Goal: Transaction & Acquisition: Purchase product/service

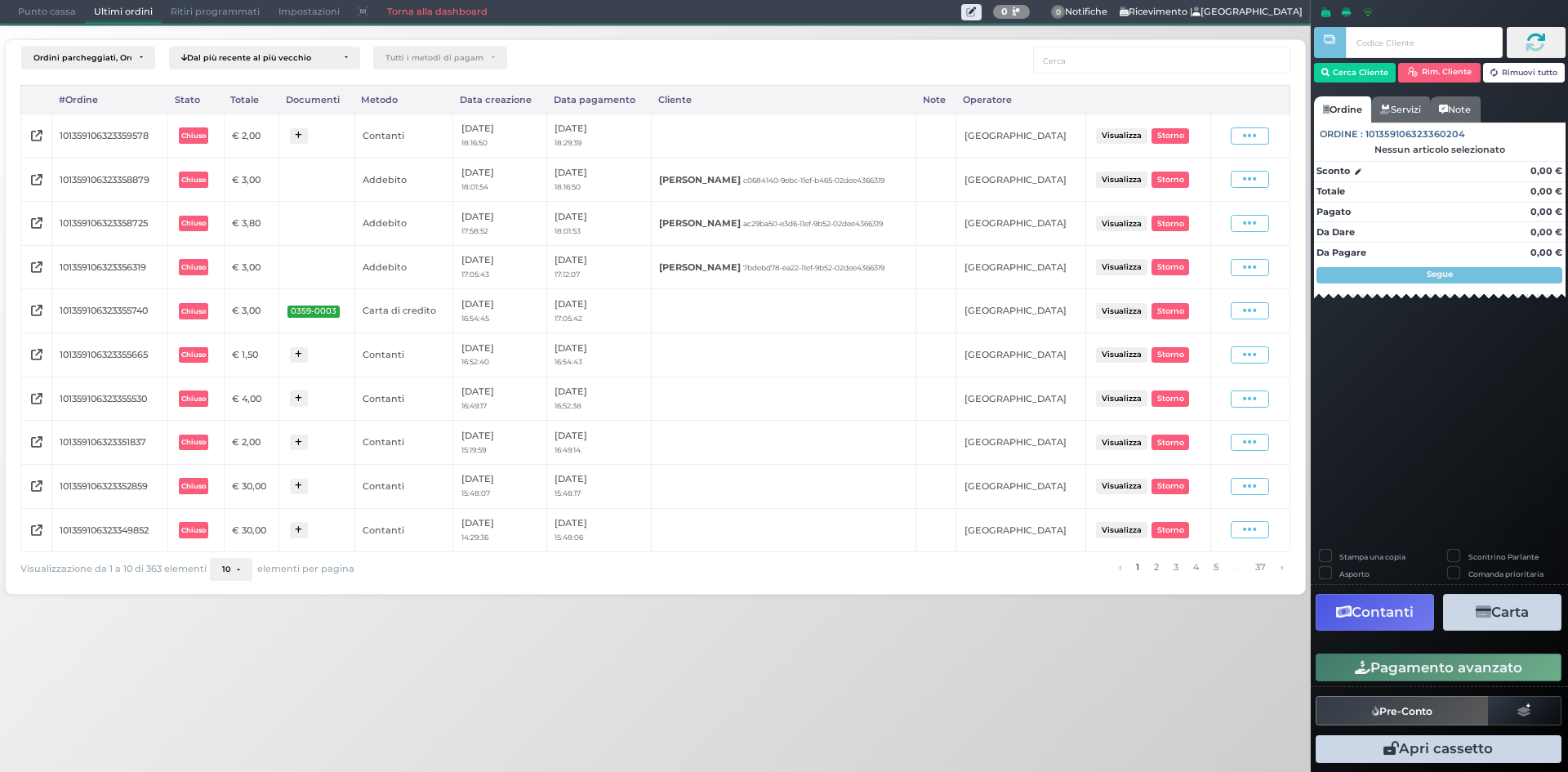
click at [76, 15] on span "Punto cassa" at bounding box center [47, 12] width 76 height 23
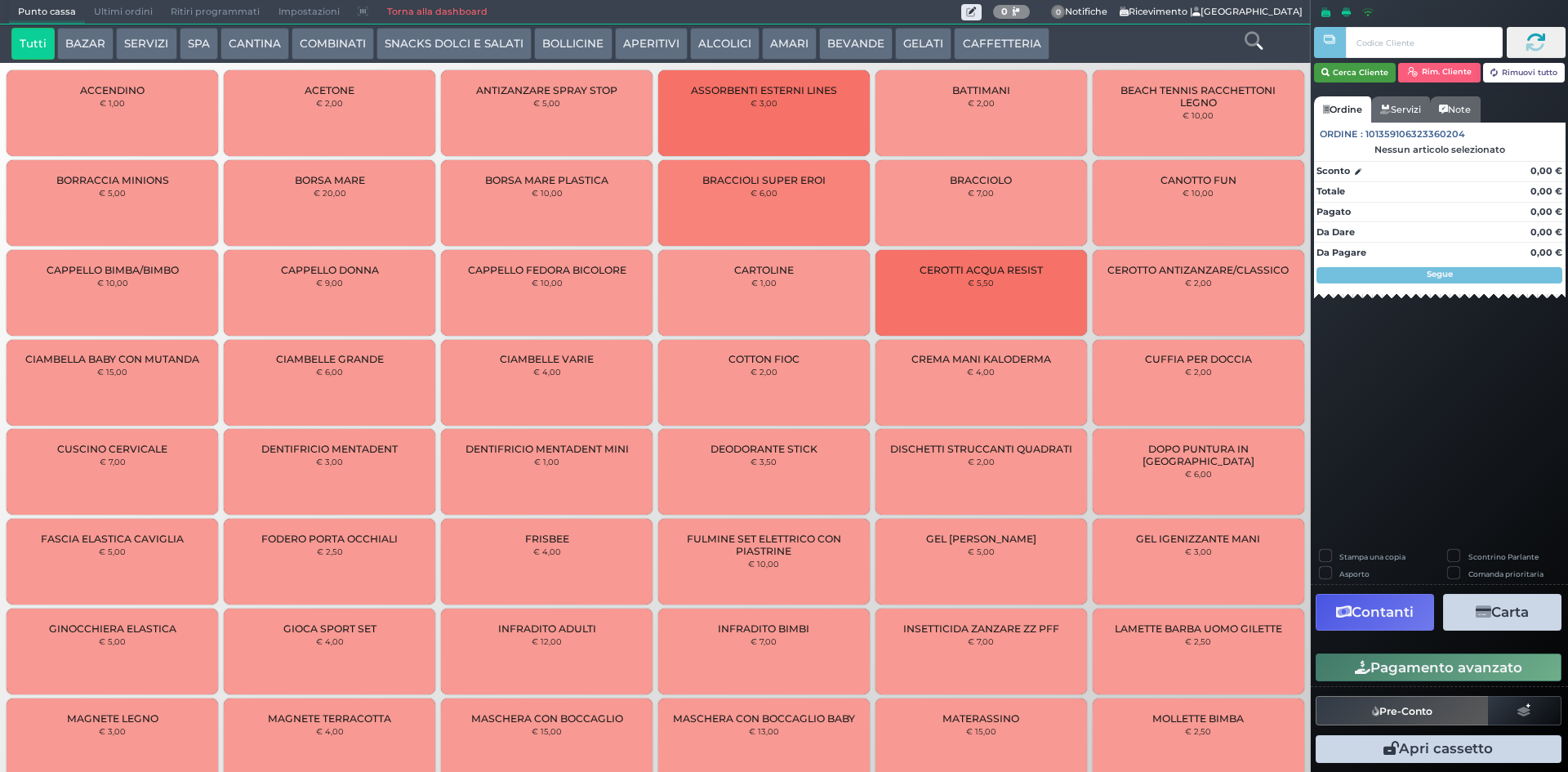
click at [1358, 71] on button "Cerca Cliente" at bounding box center [1355, 73] width 82 height 20
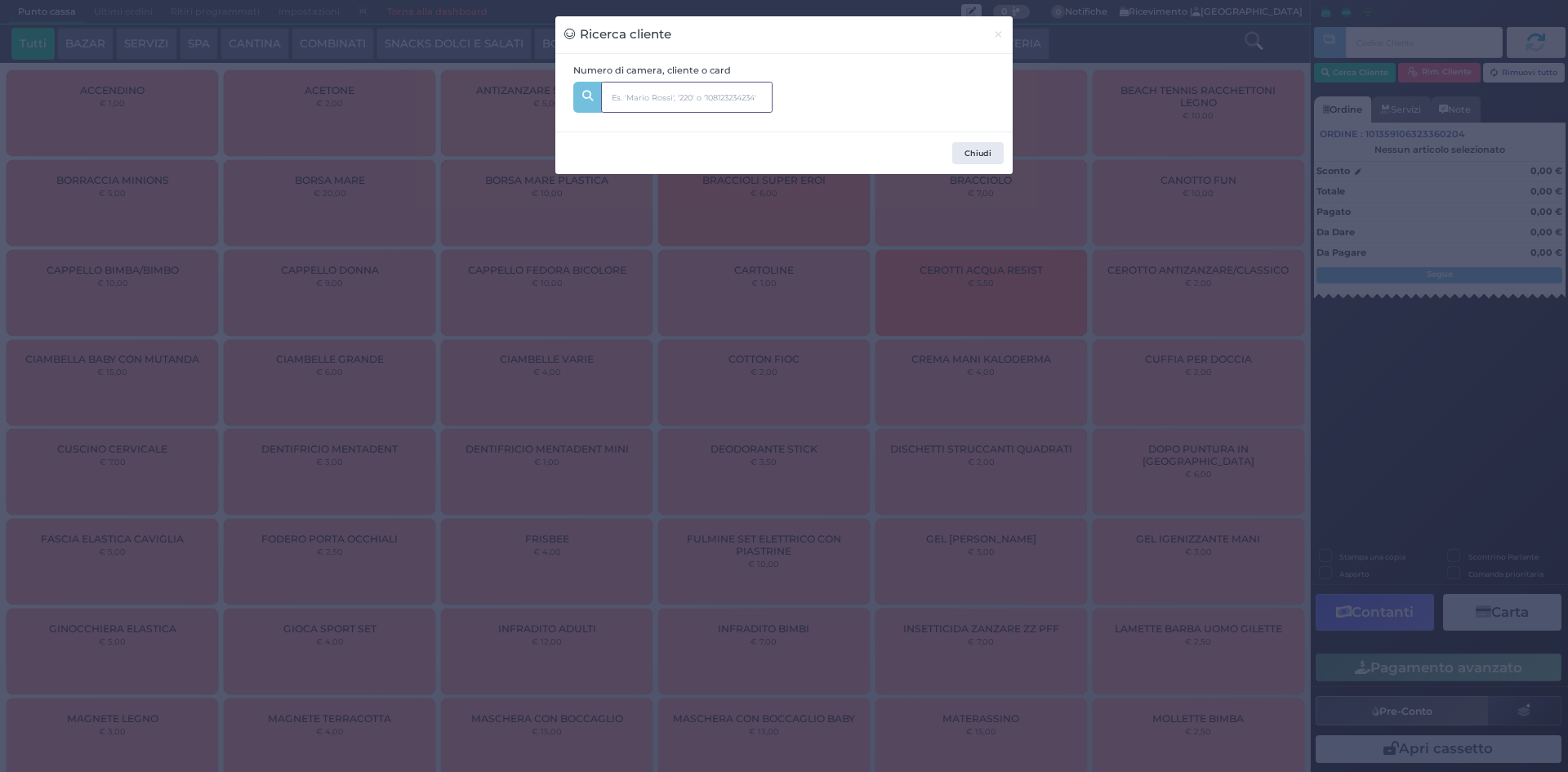
click at [651, 102] on input "text" at bounding box center [686, 96] width 172 height 31
type input "205"
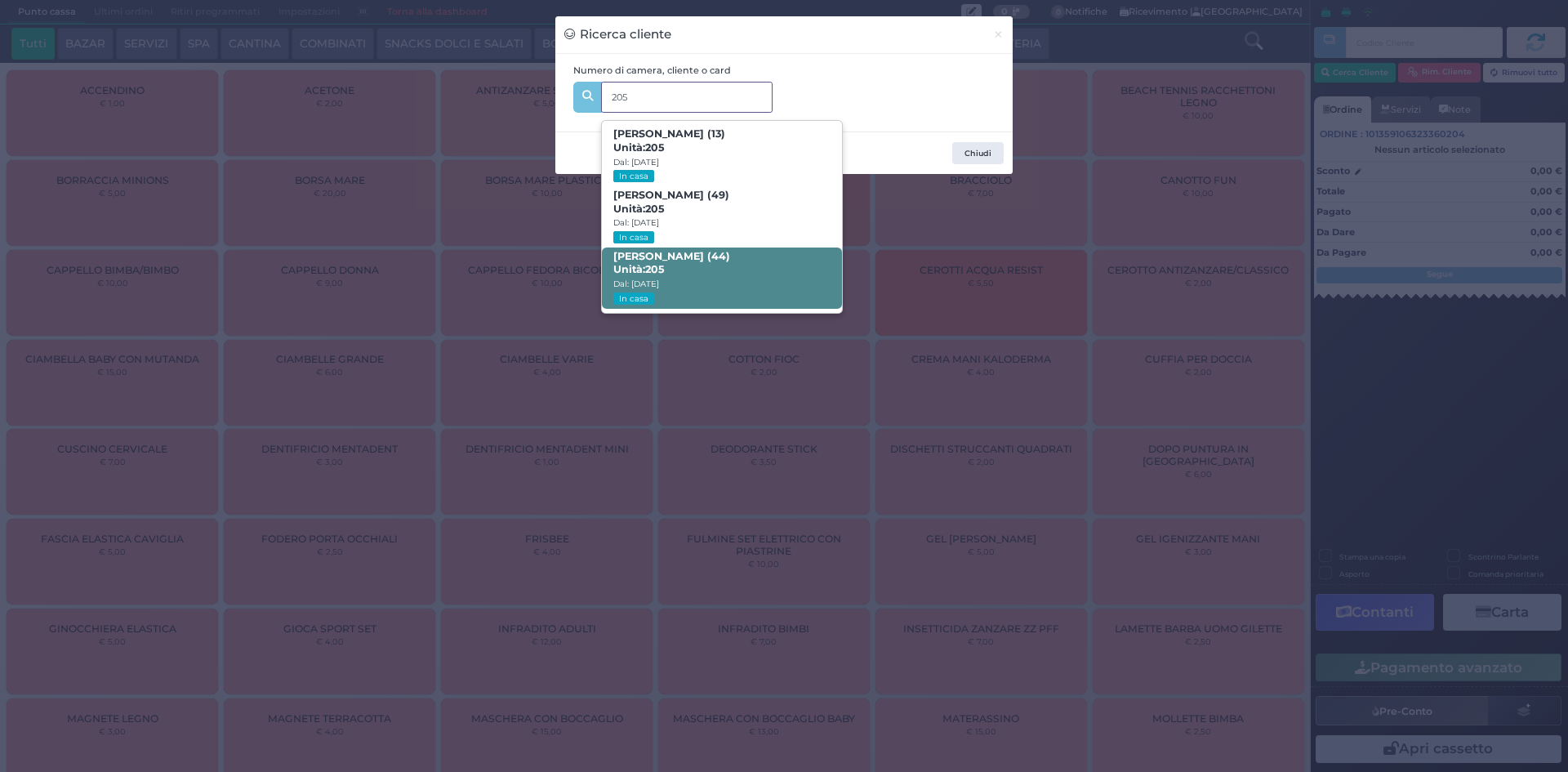
click at [722, 276] on span "[PERSON_NAME] (44) Unità: 205 Dal: [DATE] In casa" at bounding box center [721, 278] width 239 height 61
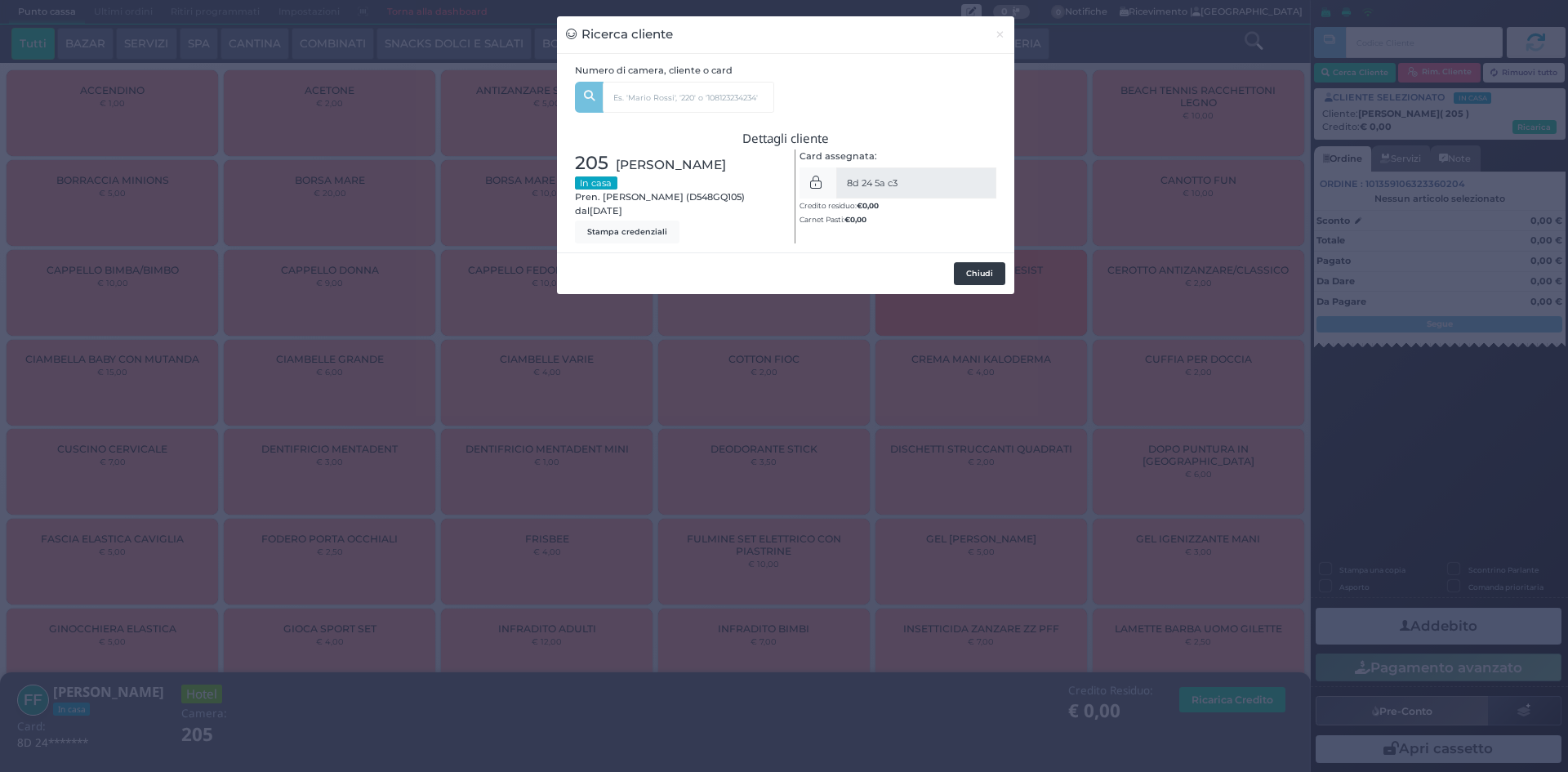
click at [989, 276] on button "Chiudi" at bounding box center [980, 274] width 51 height 23
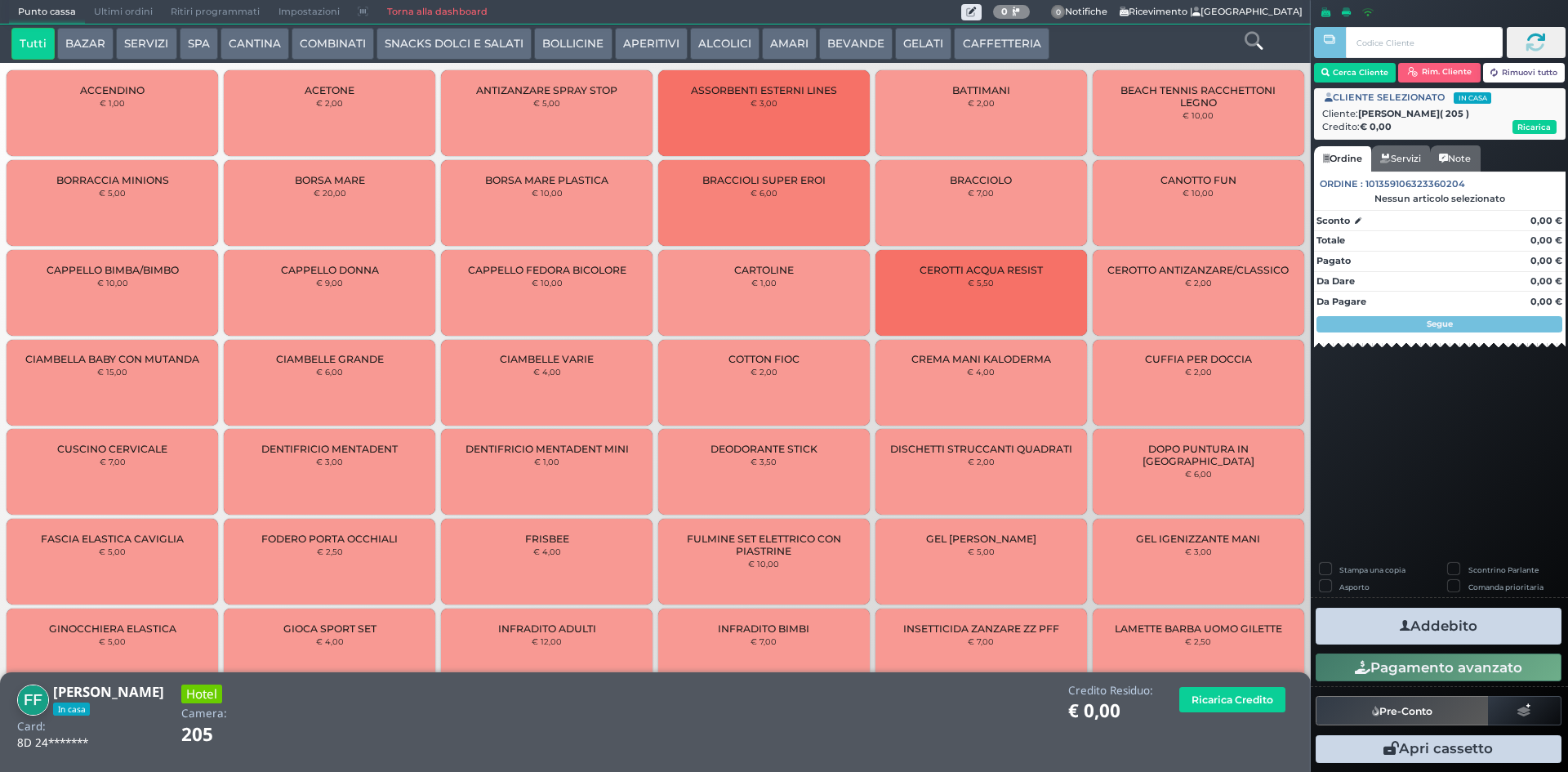
click at [250, 44] on button "CANTINA" at bounding box center [255, 43] width 69 height 32
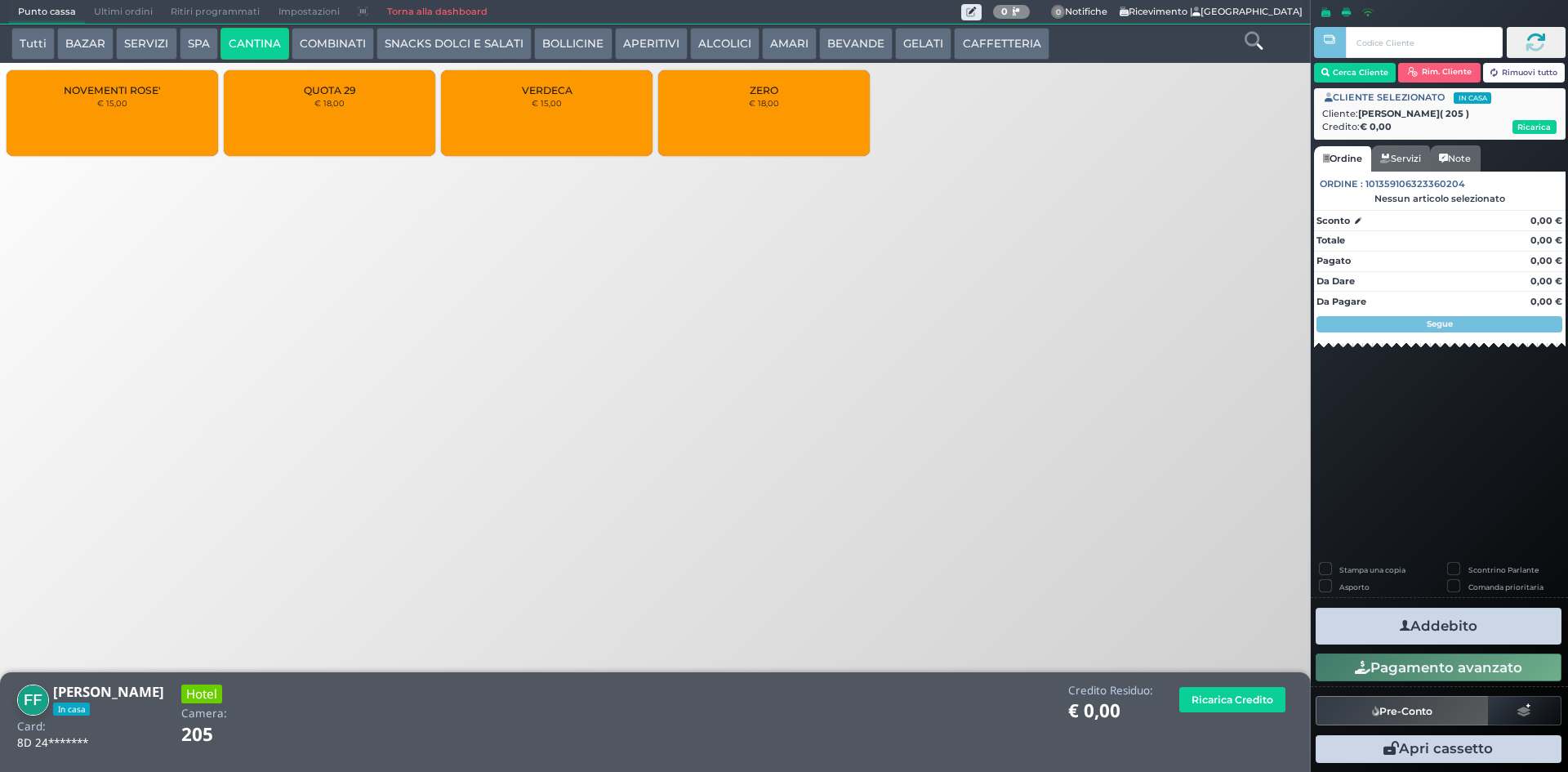
click at [357, 134] on div "QUOTA 29 € 18,00" at bounding box center [329, 113] width 212 height 86
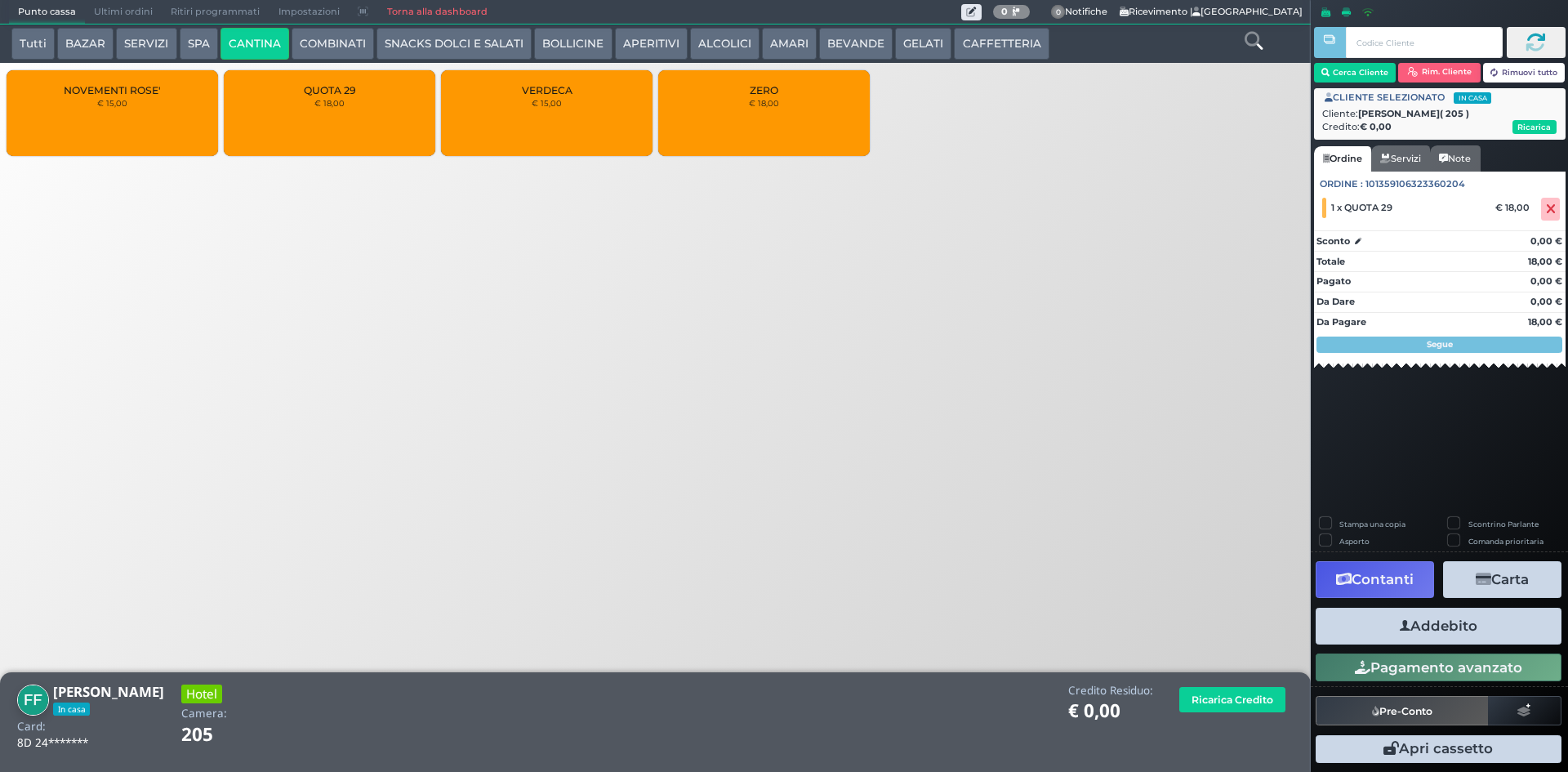
click at [1469, 623] on button "Addebito" at bounding box center [1439, 626] width 246 height 37
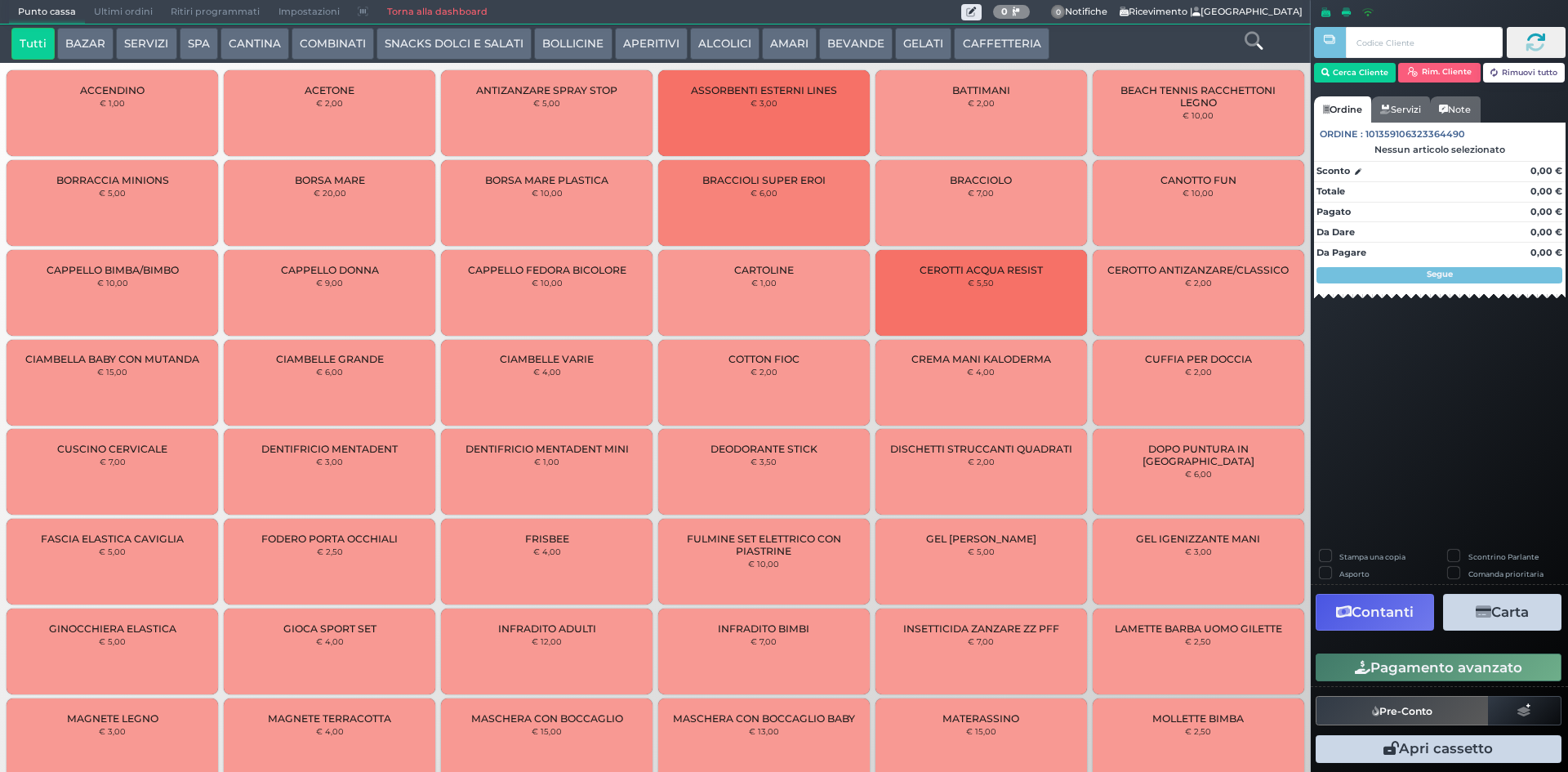
click at [113, 7] on span "Ultimi ordini" at bounding box center [123, 12] width 77 height 23
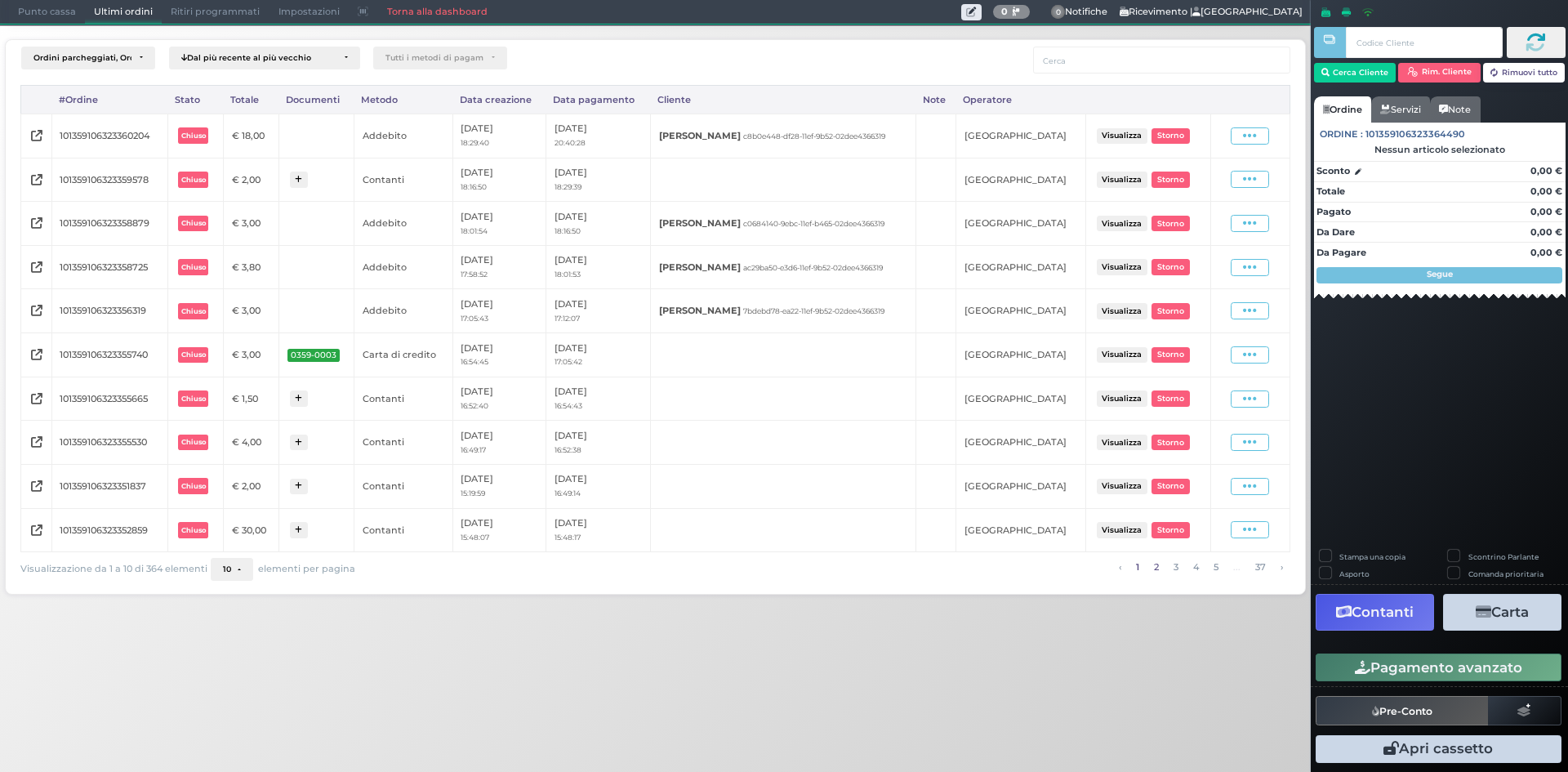
click at [1153, 563] on link "2" at bounding box center [1156, 567] width 14 height 18
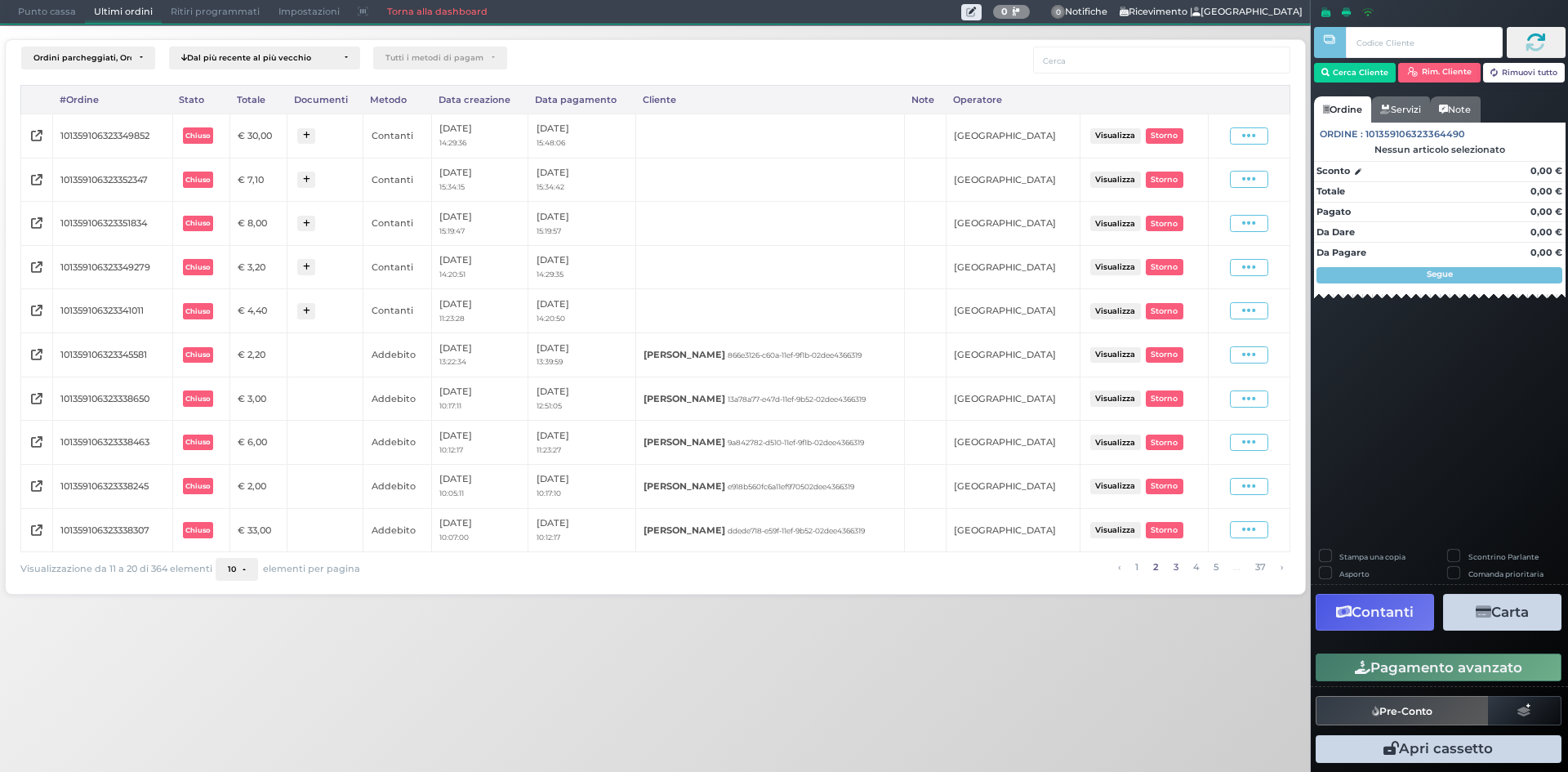
click at [1171, 568] on link "3" at bounding box center [1176, 567] width 14 height 18
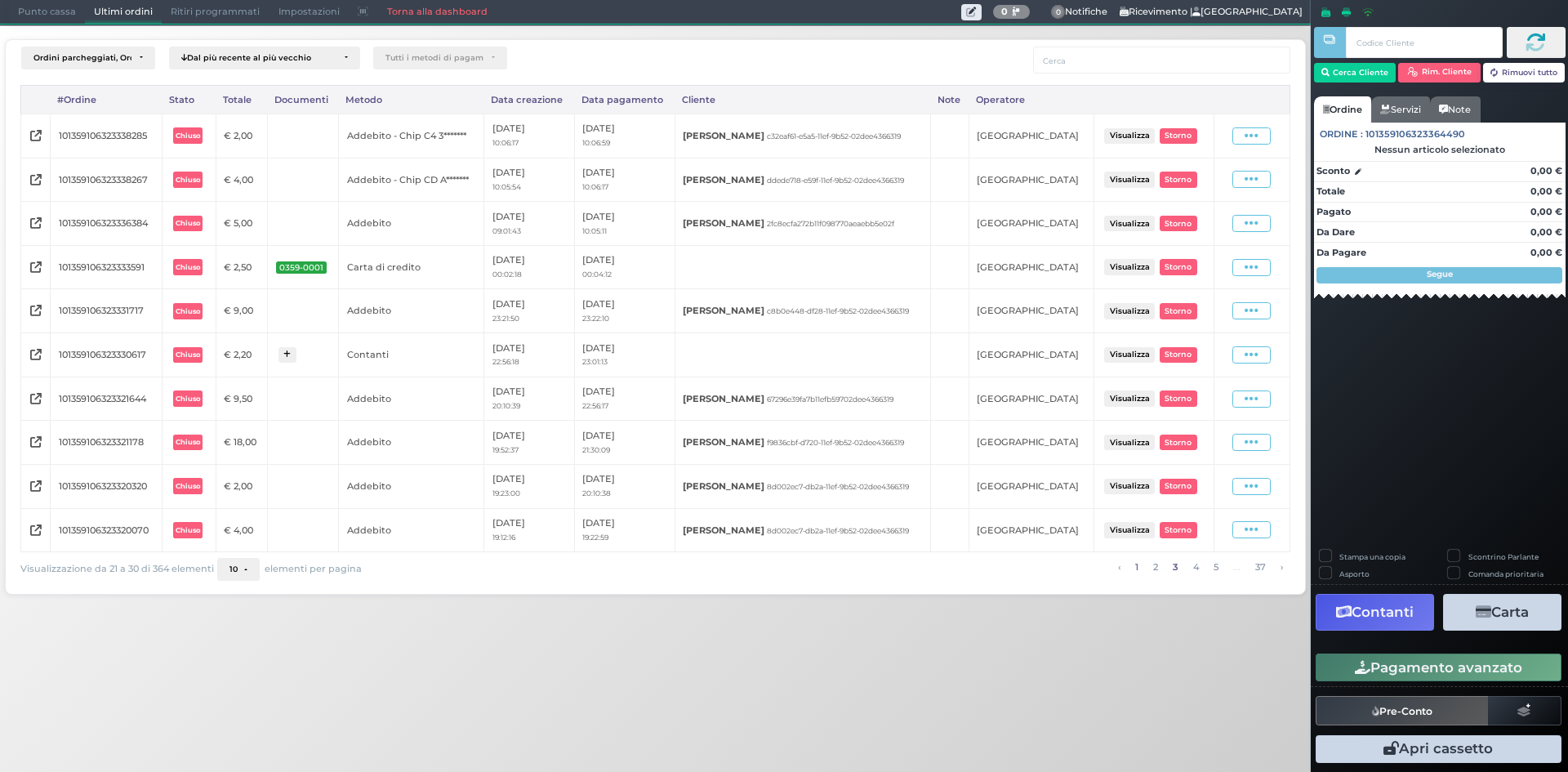
click at [1139, 565] on link "1" at bounding box center [1136, 567] width 12 height 18
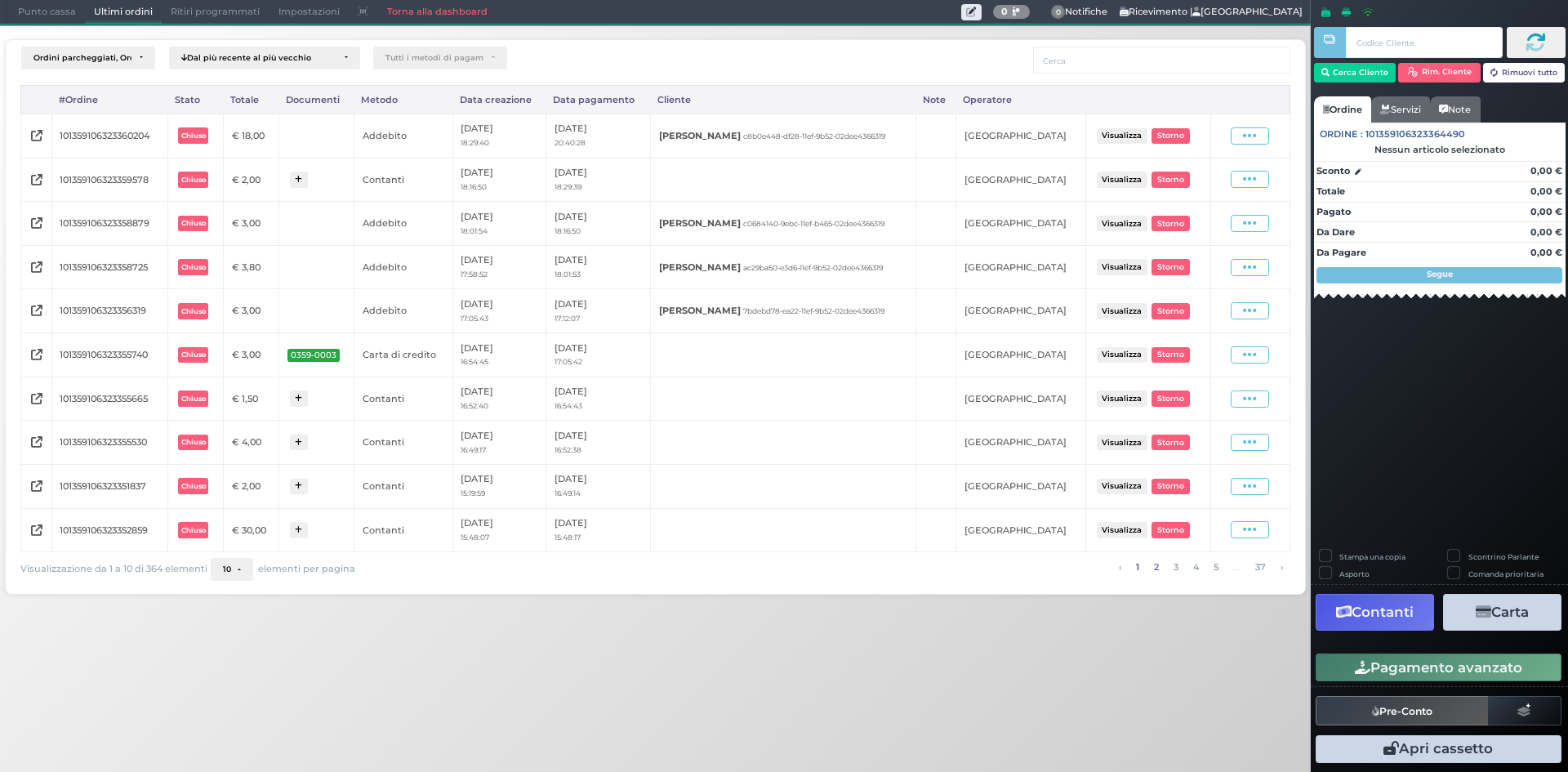
click at [1151, 564] on link "2" at bounding box center [1156, 567] width 14 height 18
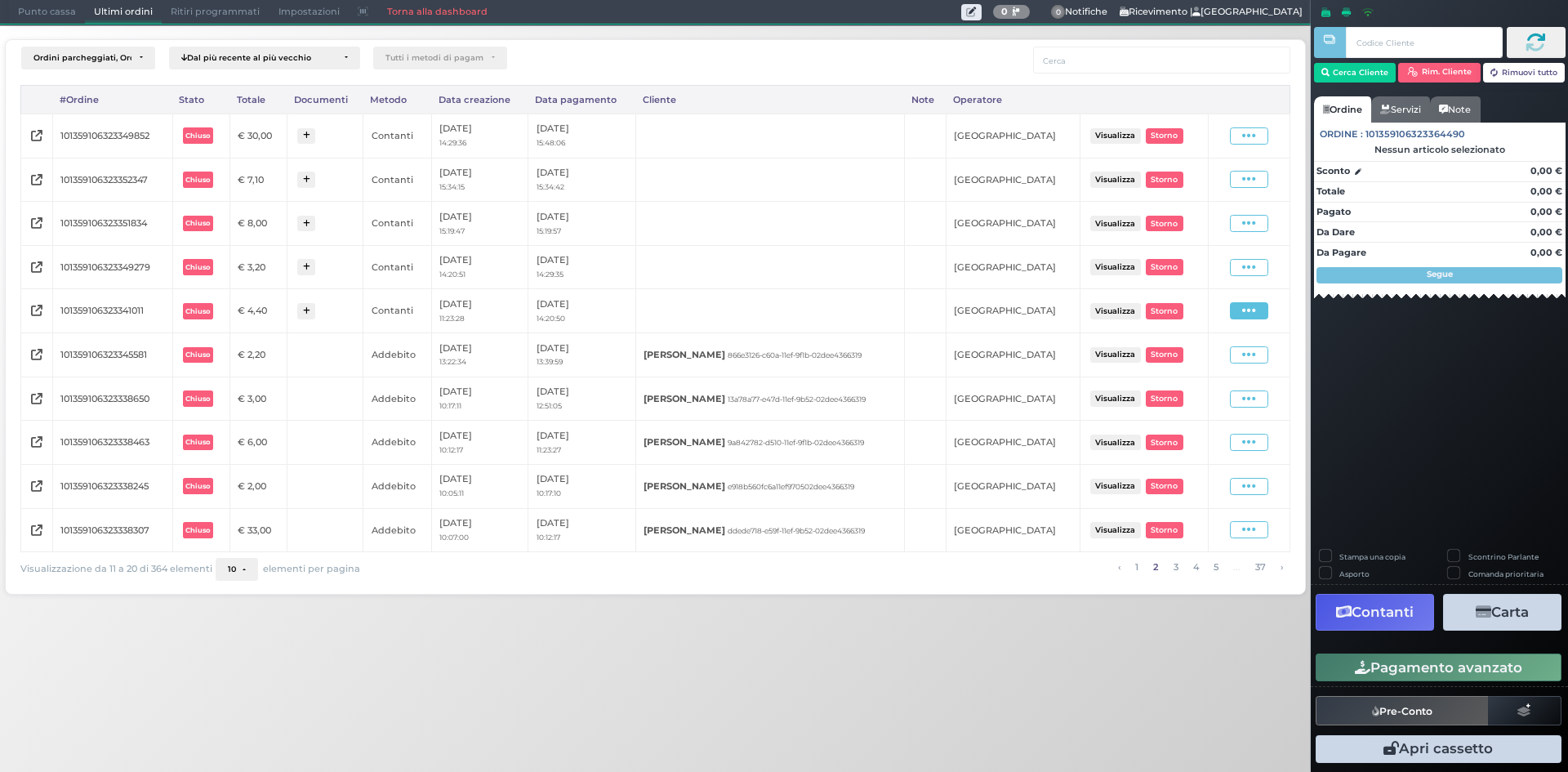
click at [1259, 313] on span at bounding box center [1249, 310] width 38 height 17
click at [1205, 361] on span "Ristampa Pre-Conto" at bounding box center [1211, 358] width 67 height 27
click at [1256, 266] on icon at bounding box center [1249, 267] width 14 height 16
click at [1227, 314] on span "Ristampa Pre-Conto" at bounding box center [1211, 314] width 67 height 27
click at [1135, 574] on link "1" at bounding box center [1136, 567] width 12 height 18
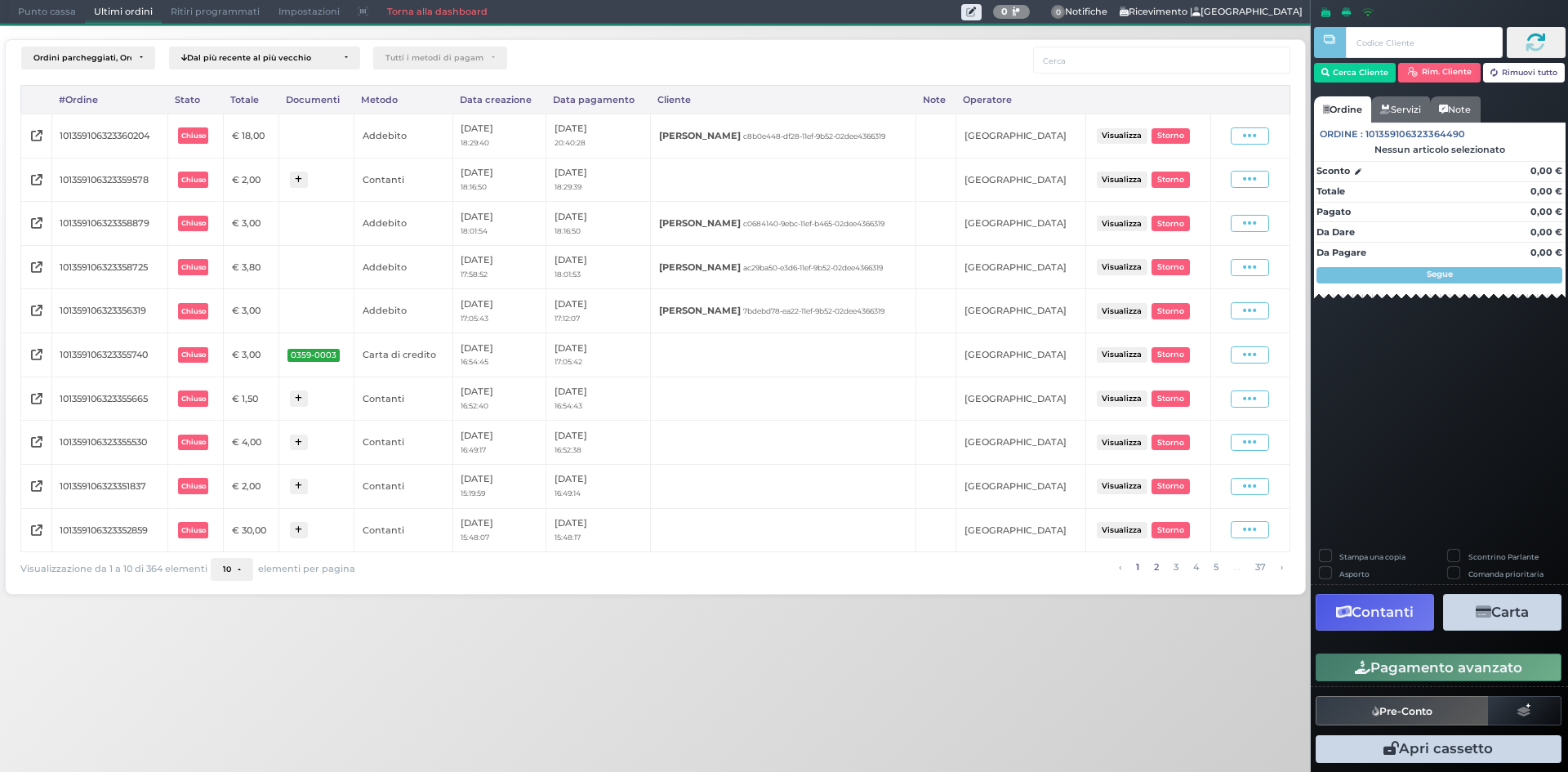
click at [1156, 574] on link "2" at bounding box center [1156, 567] width 14 height 18
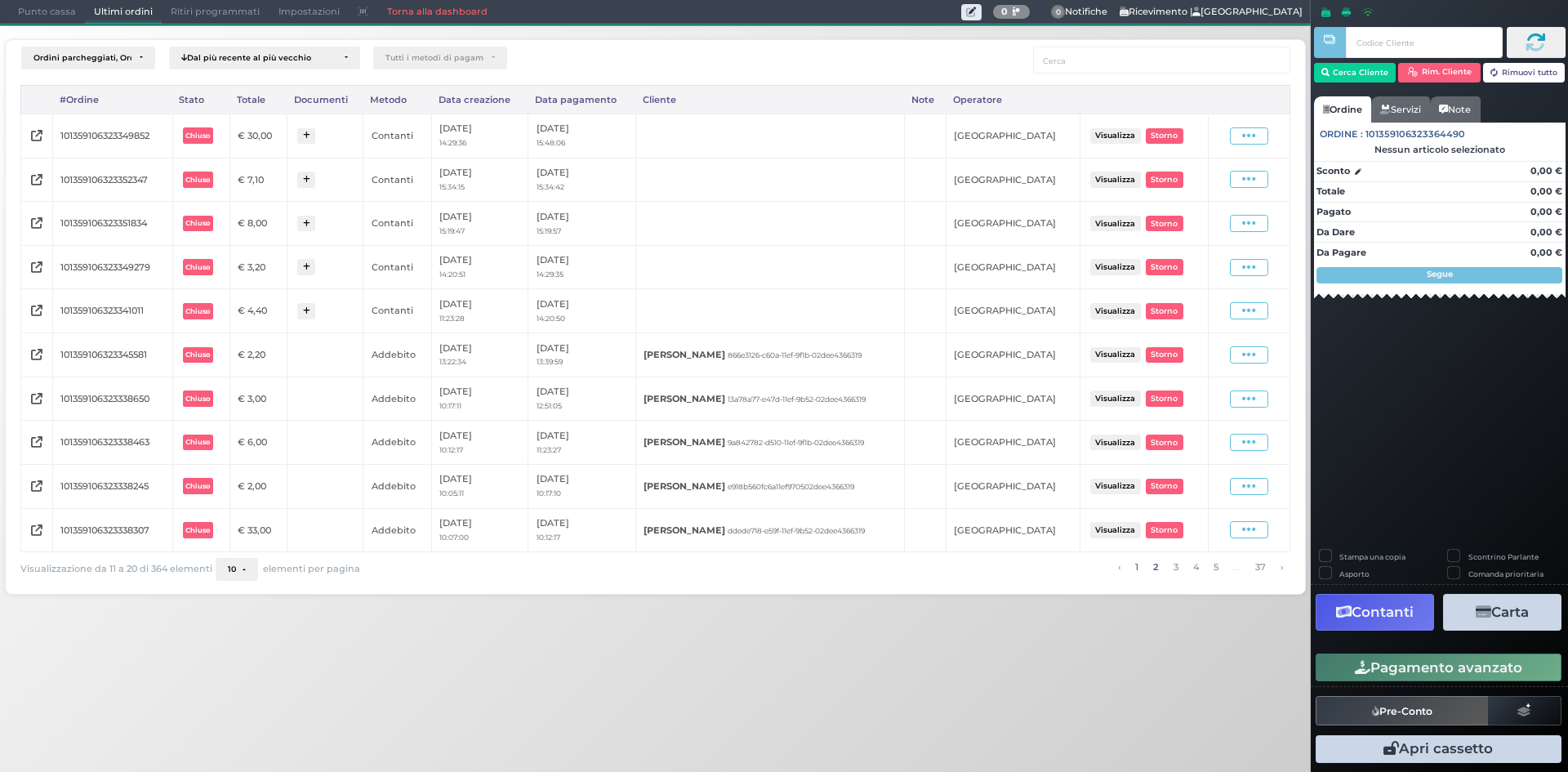
click at [1134, 570] on link "1" at bounding box center [1136, 567] width 12 height 18
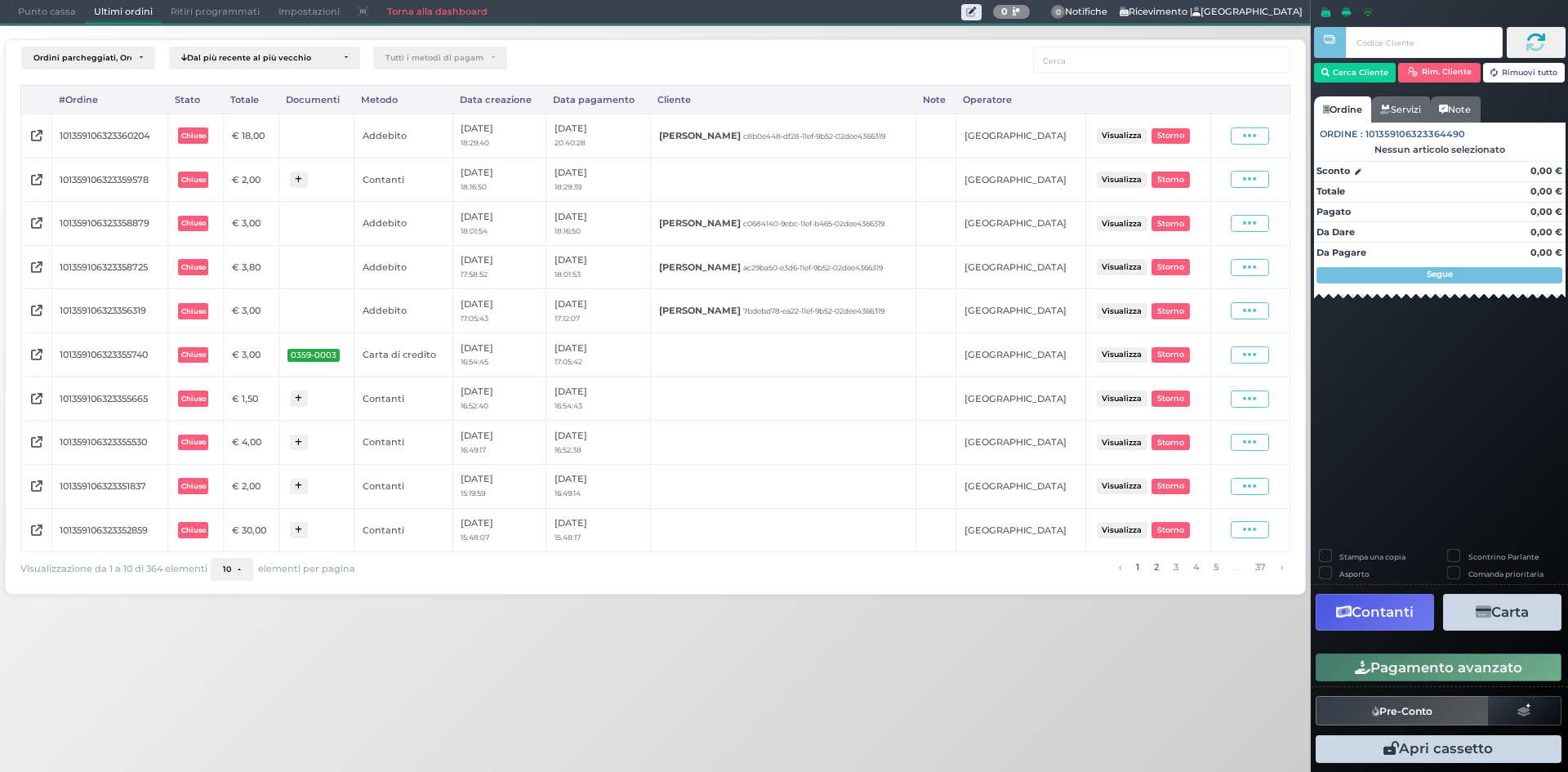
click at [1152, 569] on link "2" at bounding box center [1156, 567] width 14 height 18
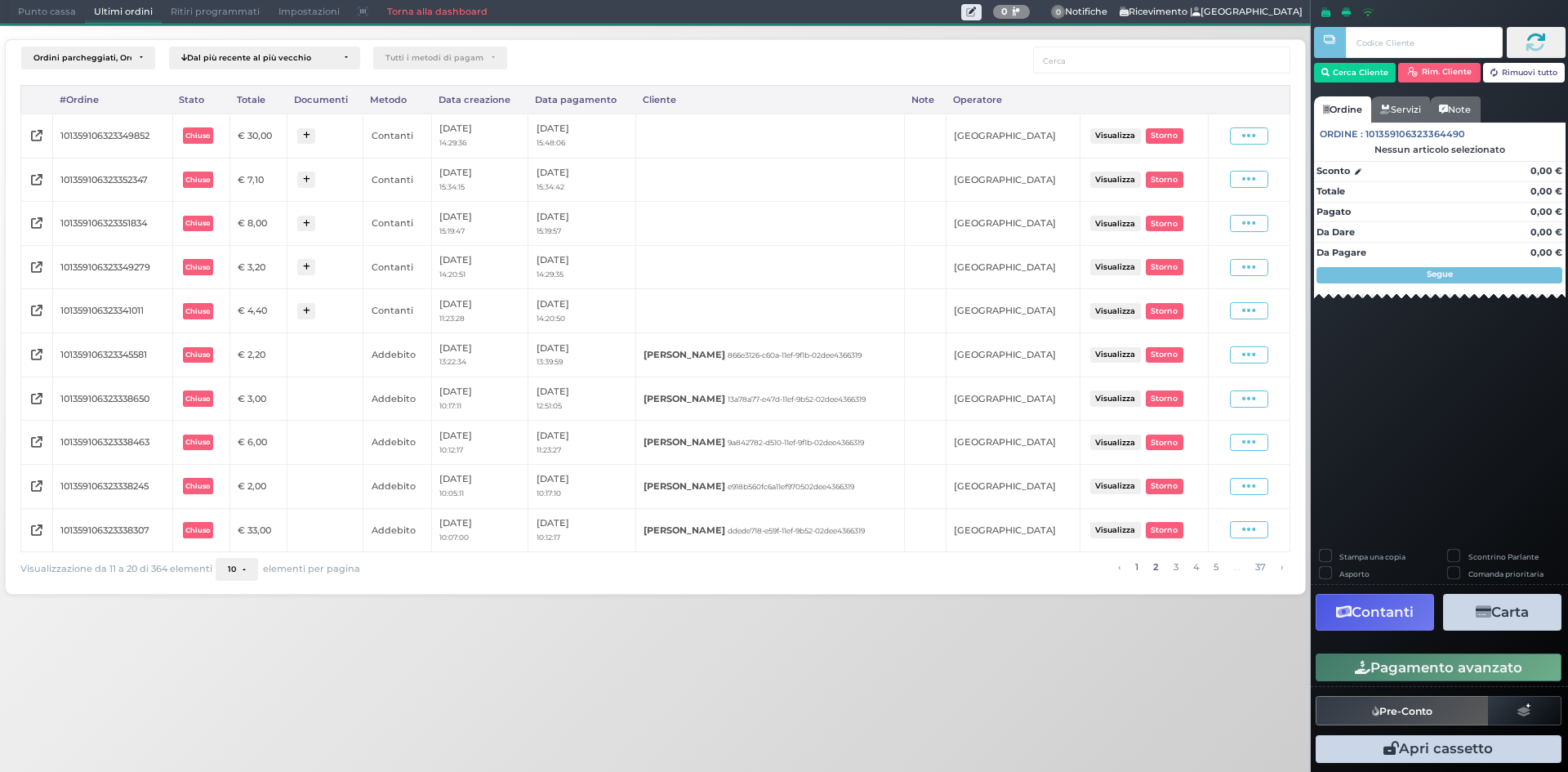
click at [1139, 569] on link "1" at bounding box center [1136, 567] width 12 height 18
